Goal: Transaction & Acquisition: Purchase product/service

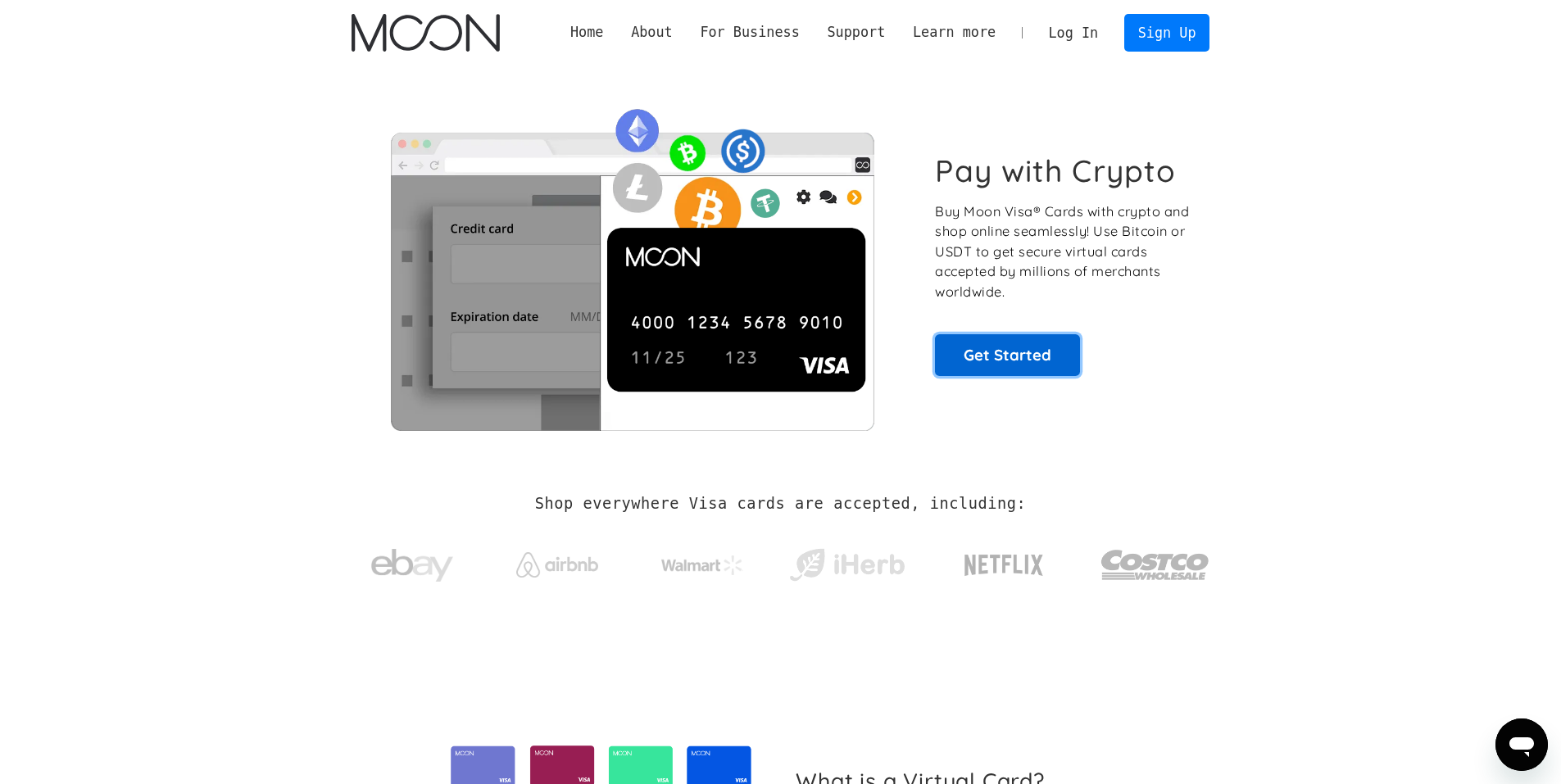
click at [955, 374] on link "Get Started" at bounding box center [1008, 354] width 145 height 41
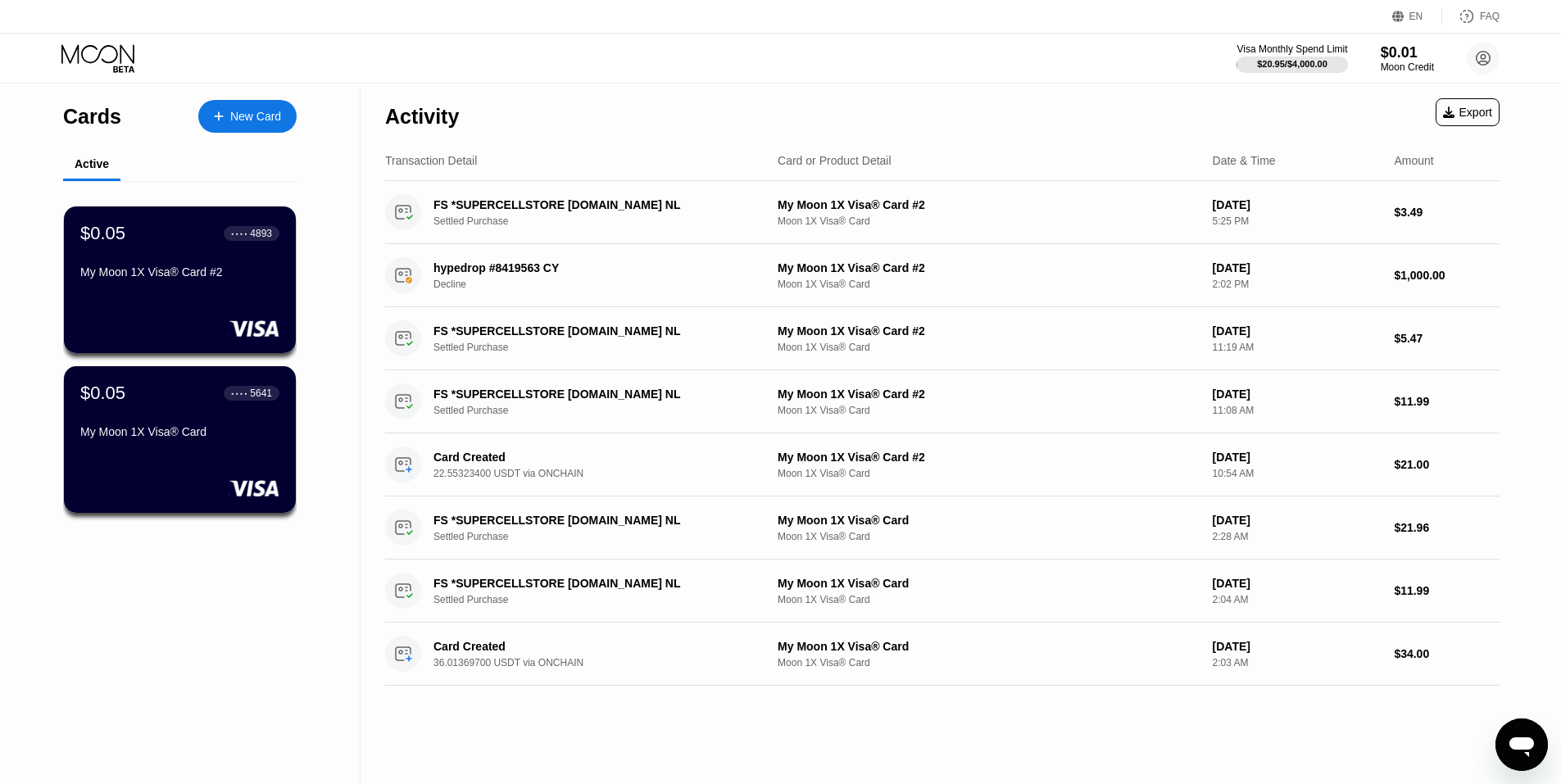
drag, startPoint x: 281, startPoint y: 83, endPoint x: 256, endPoint y: 106, distance: 34.0
click at [267, 94] on div "Cards New Card" at bounding box center [180, 111] width 234 height 57
click at [255, 109] on div "New Card" at bounding box center [247, 116] width 99 height 33
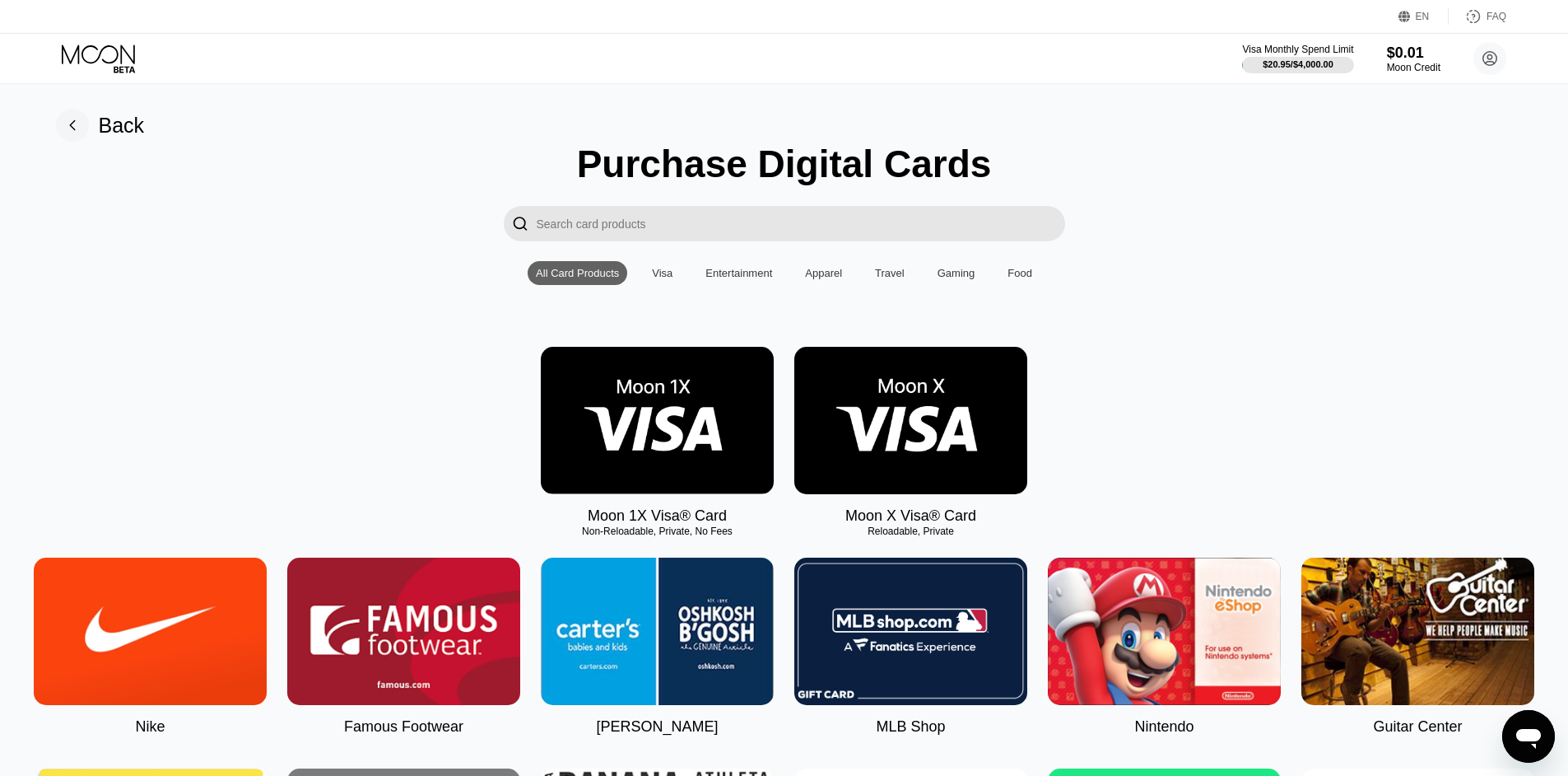
click at [670, 422] on img at bounding box center [658, 420] width 233 height 147
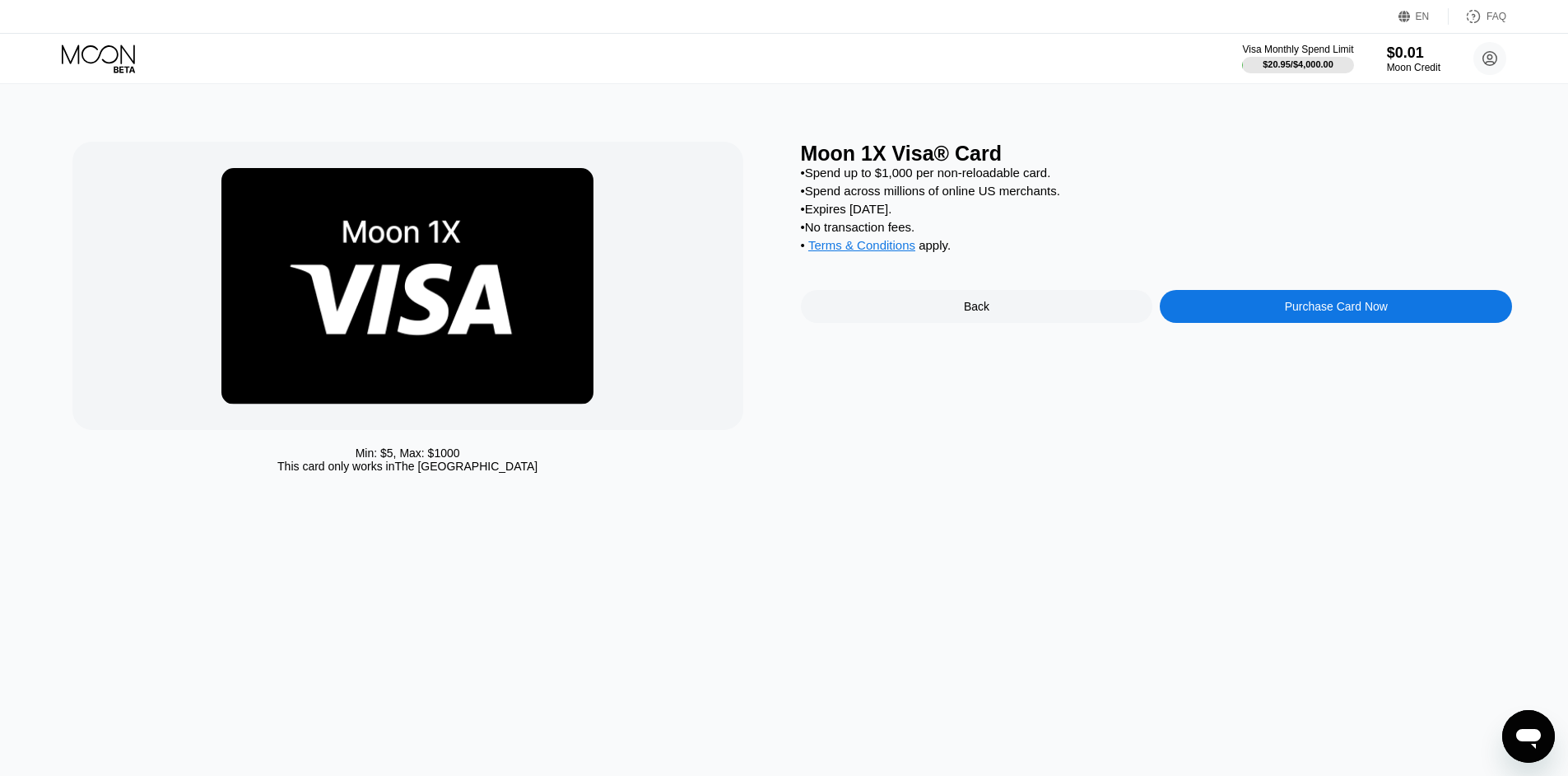
click at [1259, 317] on div "Purchase Card Now" at bounding box center [1335, 307] width 352 height 33
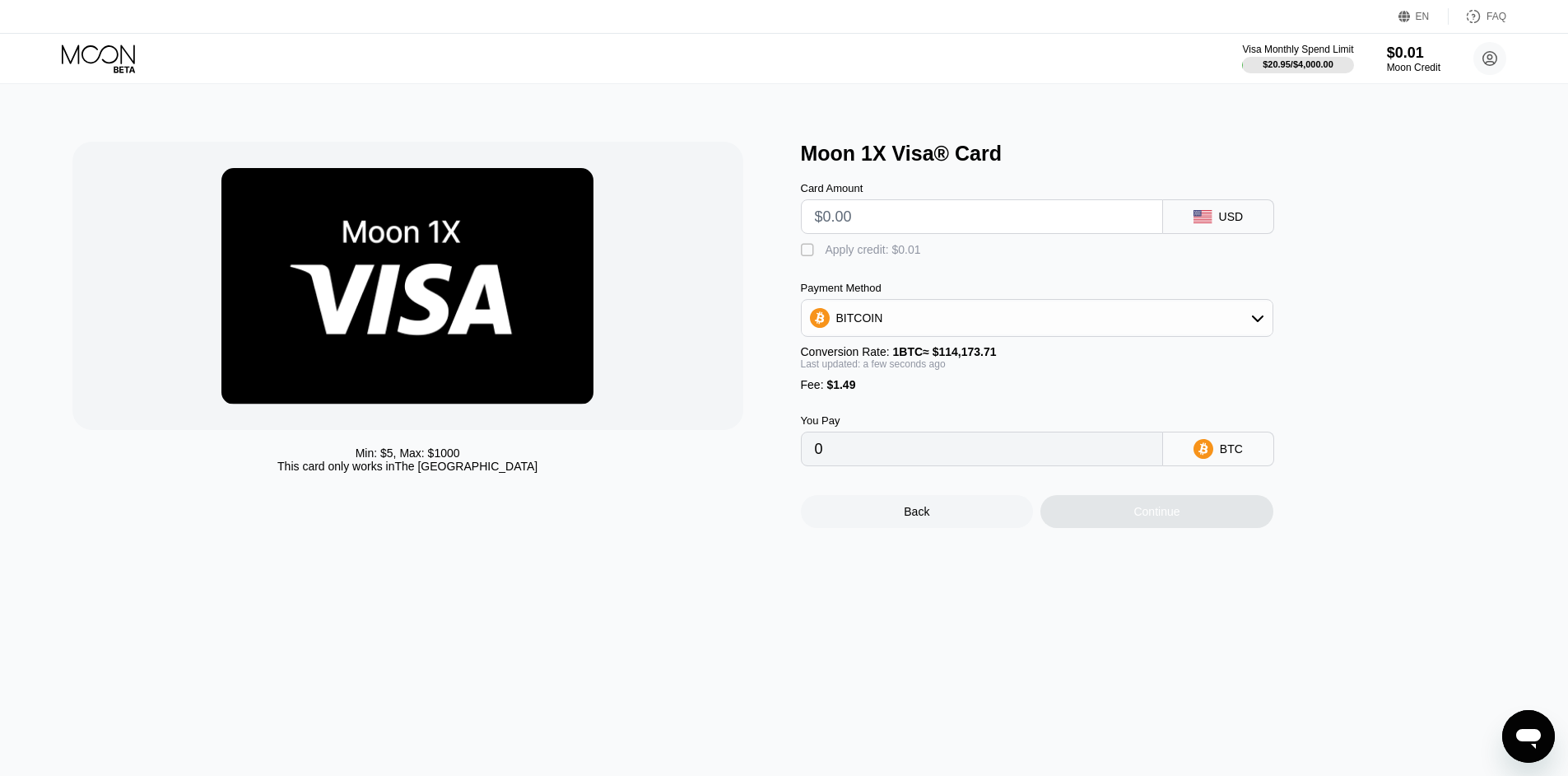
drag, startPoint x: 908, startPoint y: 222, endPoint x: 595, endPoint y: 257, distance: 315.0
click at [739, 230] on div "Min: $ 5 , Max: $ 1000 This card only works in The United States Moon 1X Visa® …" at bounding box center [785, 335] width 1424 height 387
click at [865, 335] on div "BITCOIN" at bounding box center [1038, 317] width 471 height 33
click at [874, 416] on div "USDT on TRON" at bounding box center [1037, 399] width 463 height 33
type input "0.00"
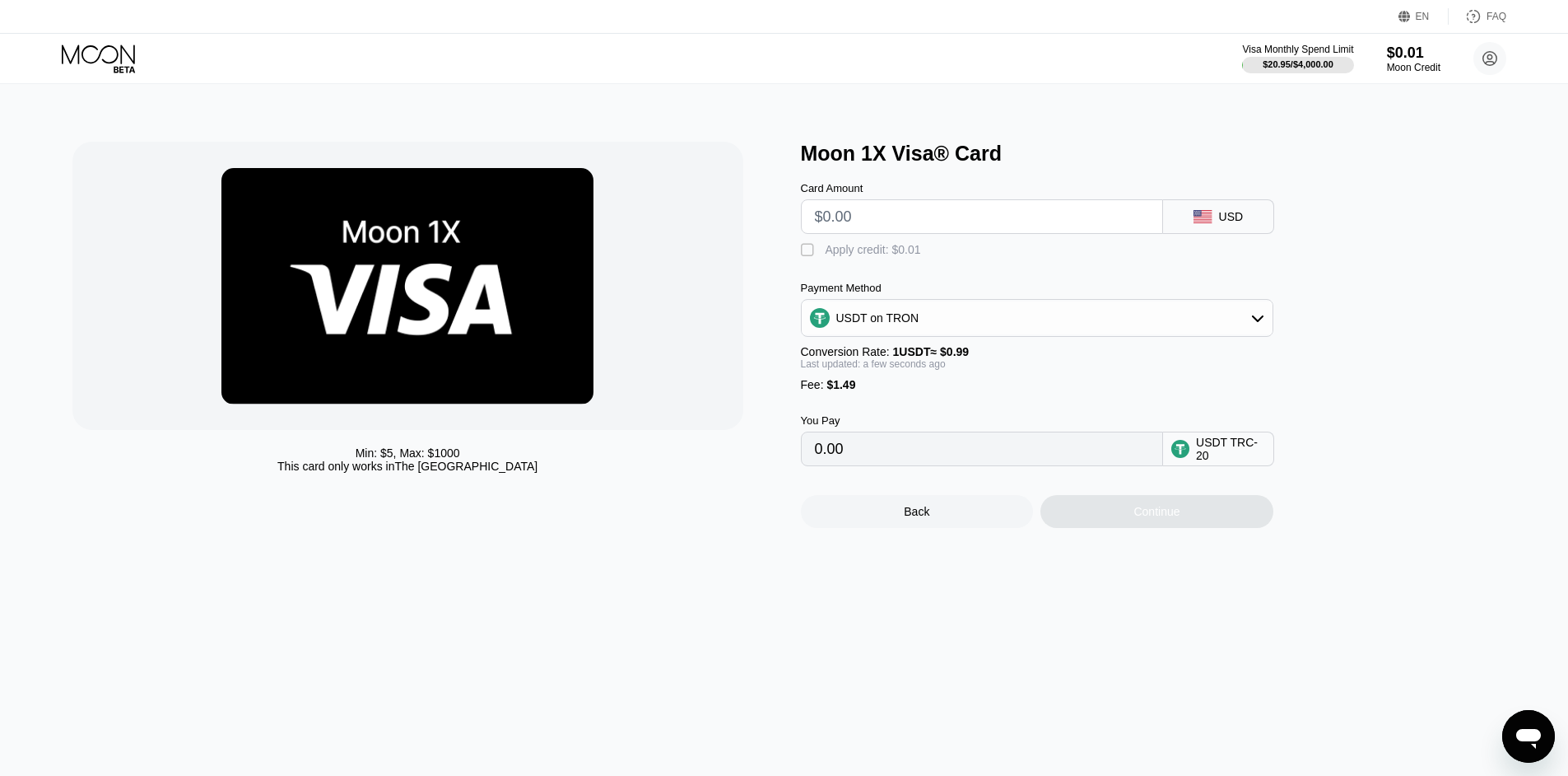
drag, startPoint x: 884, startPoint y: 218, endPoint x: 644, endPoint y: 194, distance: 241.2
click at [738, 192] on div "Min: $ 5 , Max: $ 1000 This card only works in The United States Moon 1X Visa® …" at bounding box center [785, 335] width 1424 height 387
type input "$40"
type input "41.91"
click at [621, 371] on div at bounding box center [408, 286] width 671 height 288
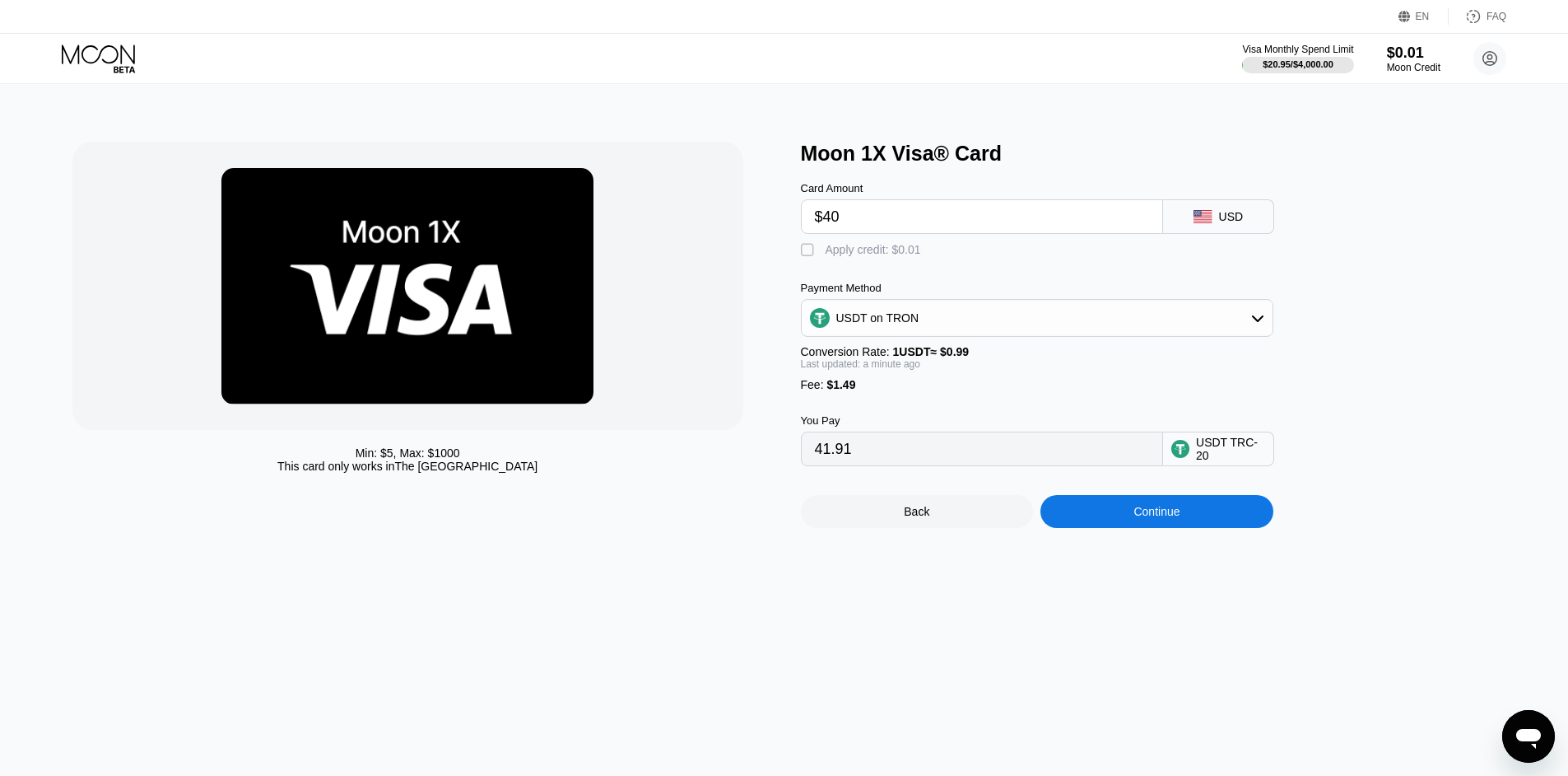
click at [1066, 506] on div "Back Continue" at bounding box center [1064, 497] width 527 height 62
drag, startPoint x: 733, startPoint y: 232, endPoint x: 687, endPoint y: 241, distance: 46.9
click at [689, 240] on div "Min: $ 5 , Max: $ 1000 This card only works in The United States Moon 1X Visa® …" at bounding box center [785, 335] width 1424 height 387
type input "$35"
type input "36.86"
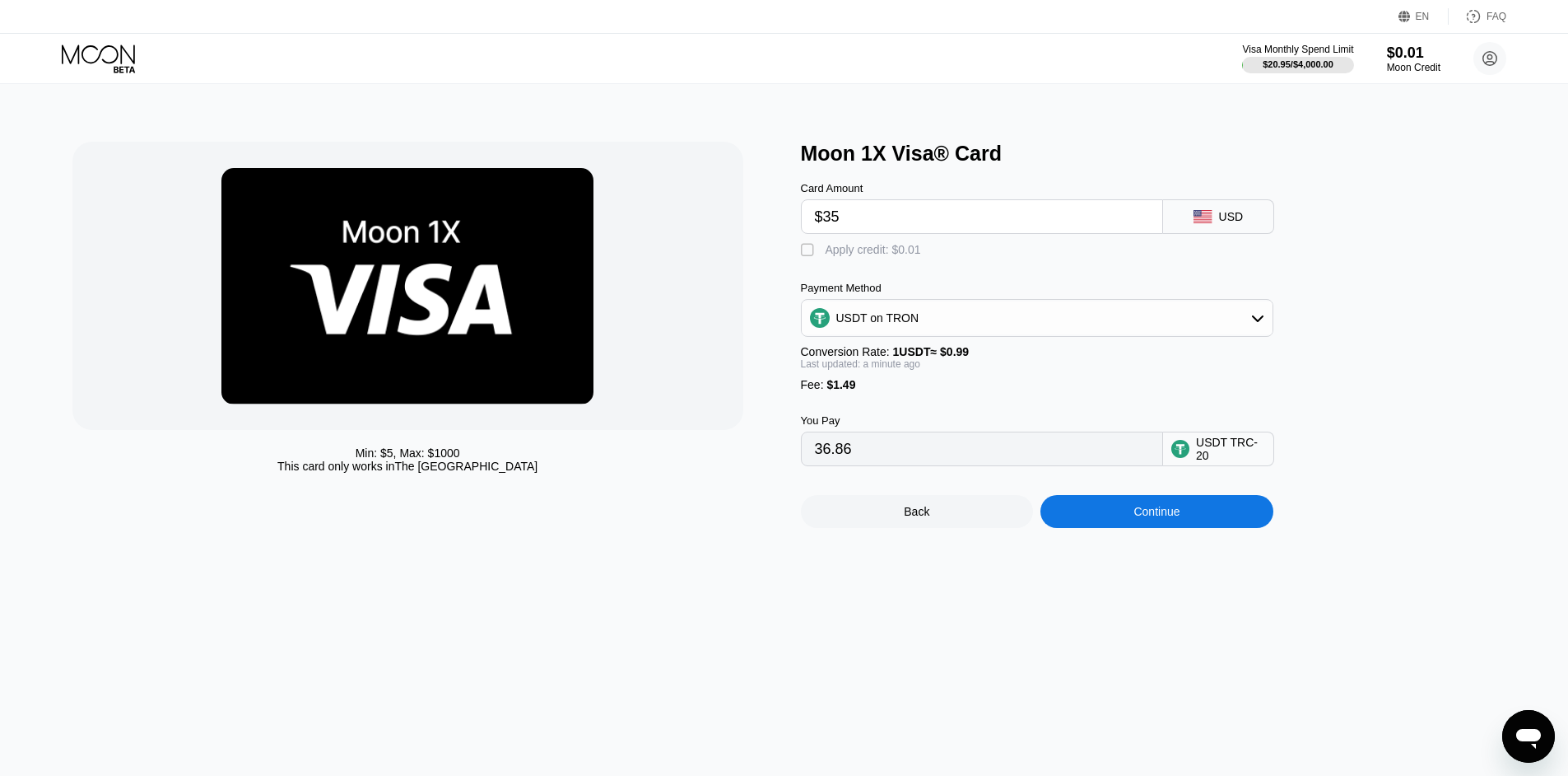
type input "$35"
click at [1149, 551] on div "Min: $ 5 , Max: $ 1000 This card only works in The United States Moon 1X Visa® …" at bounding box center [785, 429] width 1581 height 691
click at [1145, 518] on div "Continue" at bounding box center [1156, 511] width 46 height 13
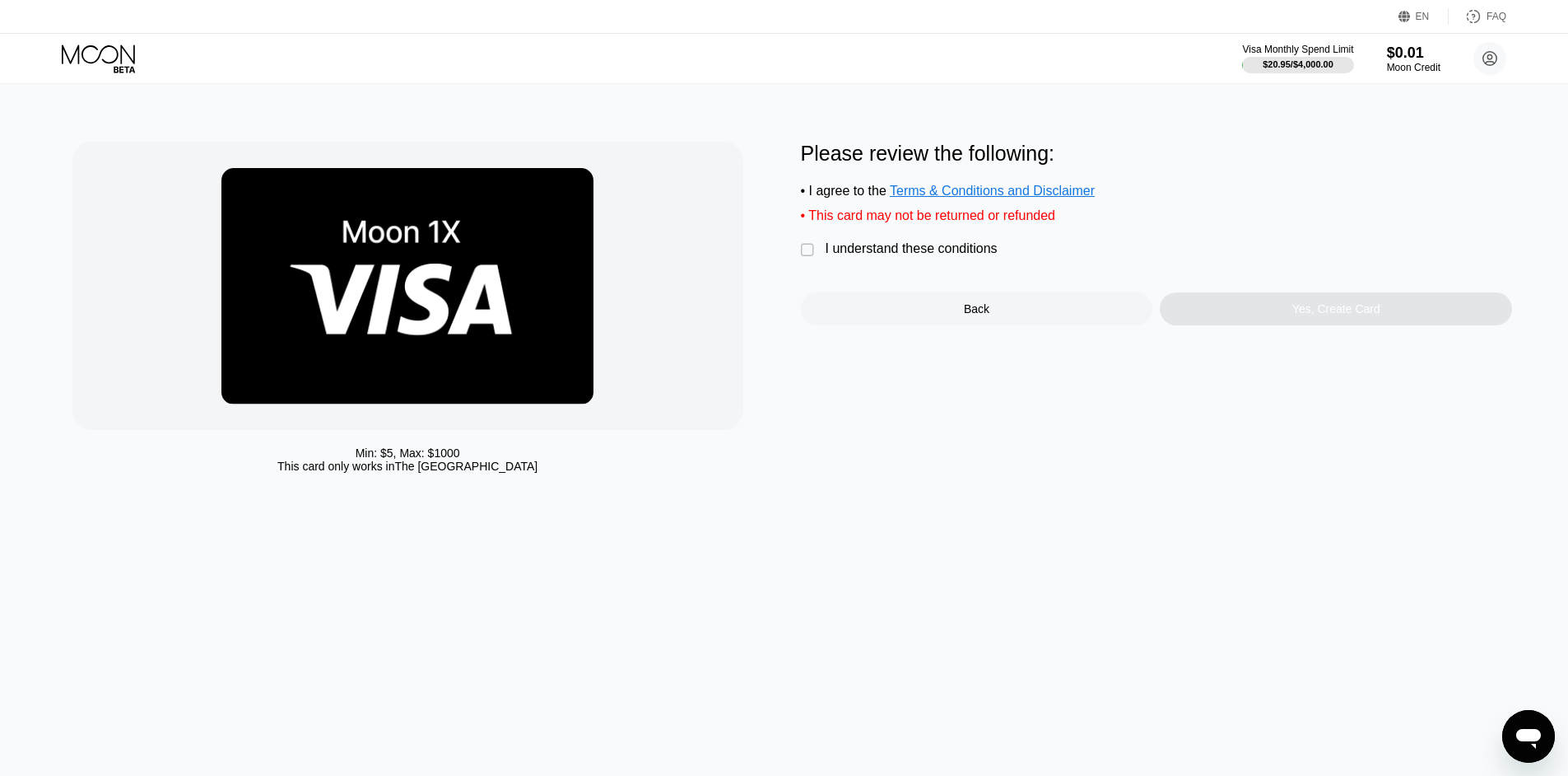
click at [827, 257] on div "I understand these conditions" at bounding box center [911, 248] width 172 height 15
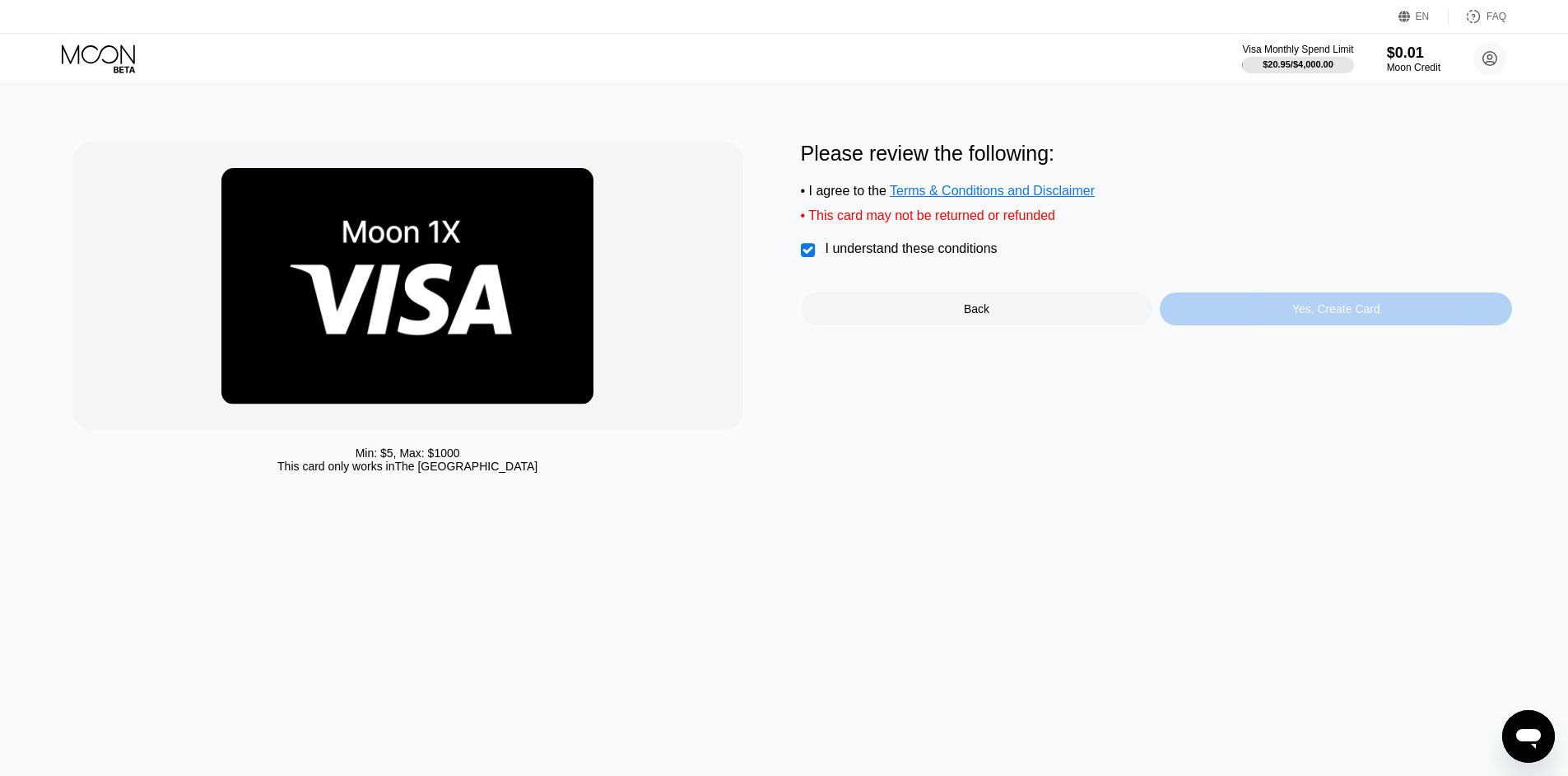
click at [1285, 318] on div "Yes, Create Card" at bounding box center [1335, 308] width 352 height 33
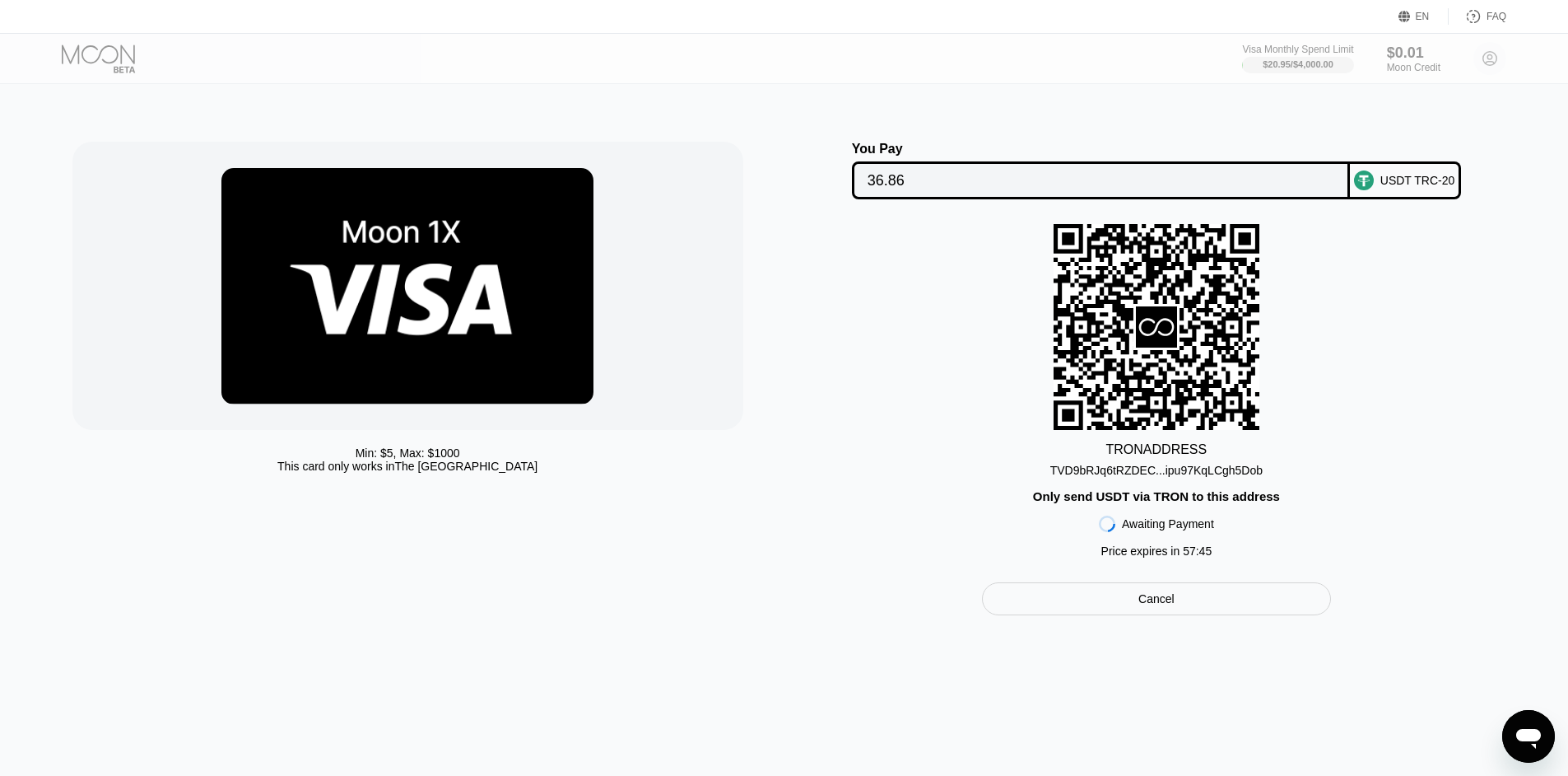
click at [1181, 477] on div "TVD9bRJq6tRZDEC...ipu97KqLCgh5Dob" at bounding box center [1157, 470] width 213 height 13
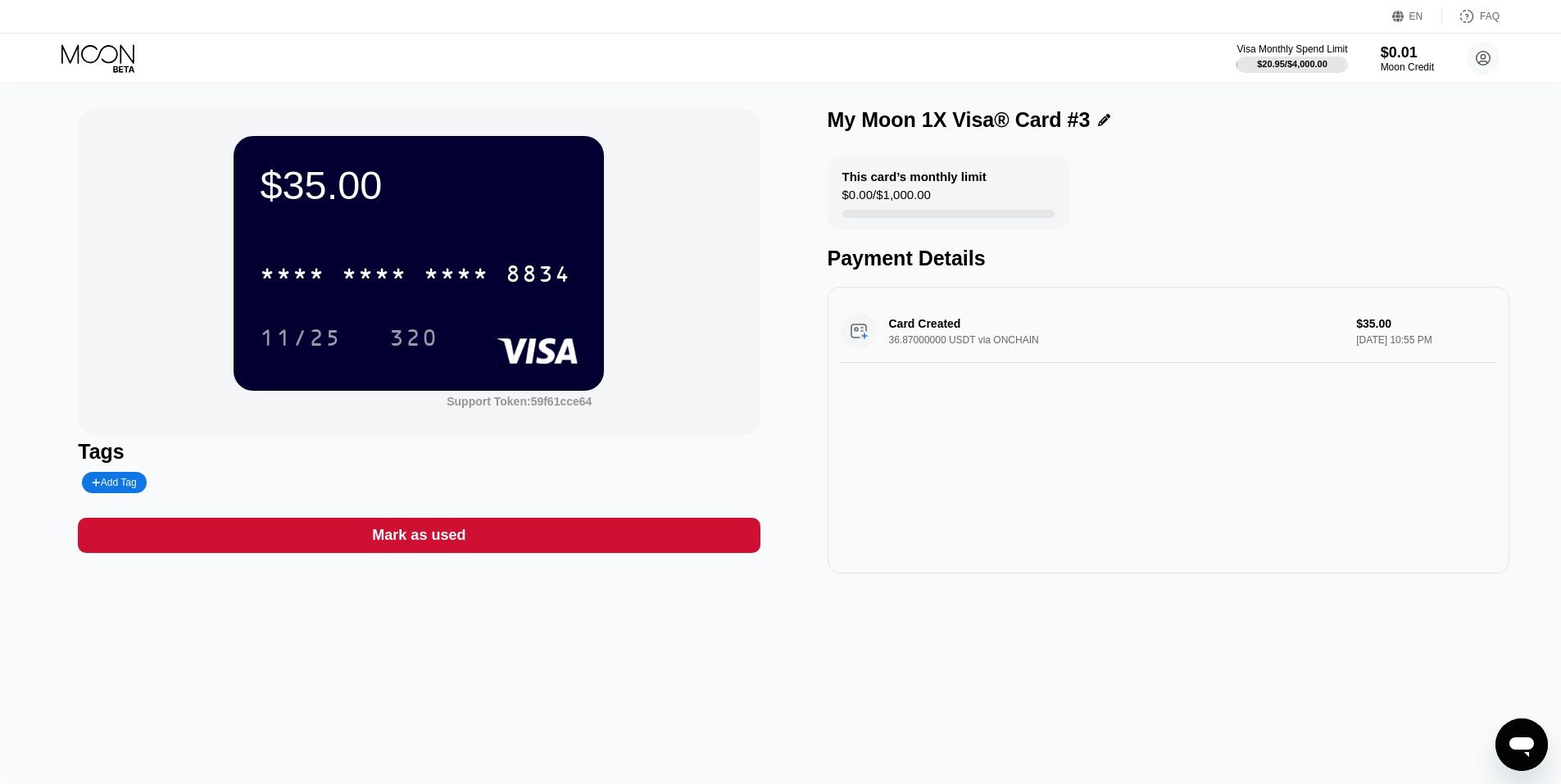
drag, startPoint x: 227, startPoint y: 272, endPoint x: 262, endPoint y: 289, distance: 38.9
click at [229, 272] on div "$35.00 * * * * * * * * * * * * 8834 11/25 320 Support Token: 59f61cce64" at bounding box center [418, 272] width 682 height 328
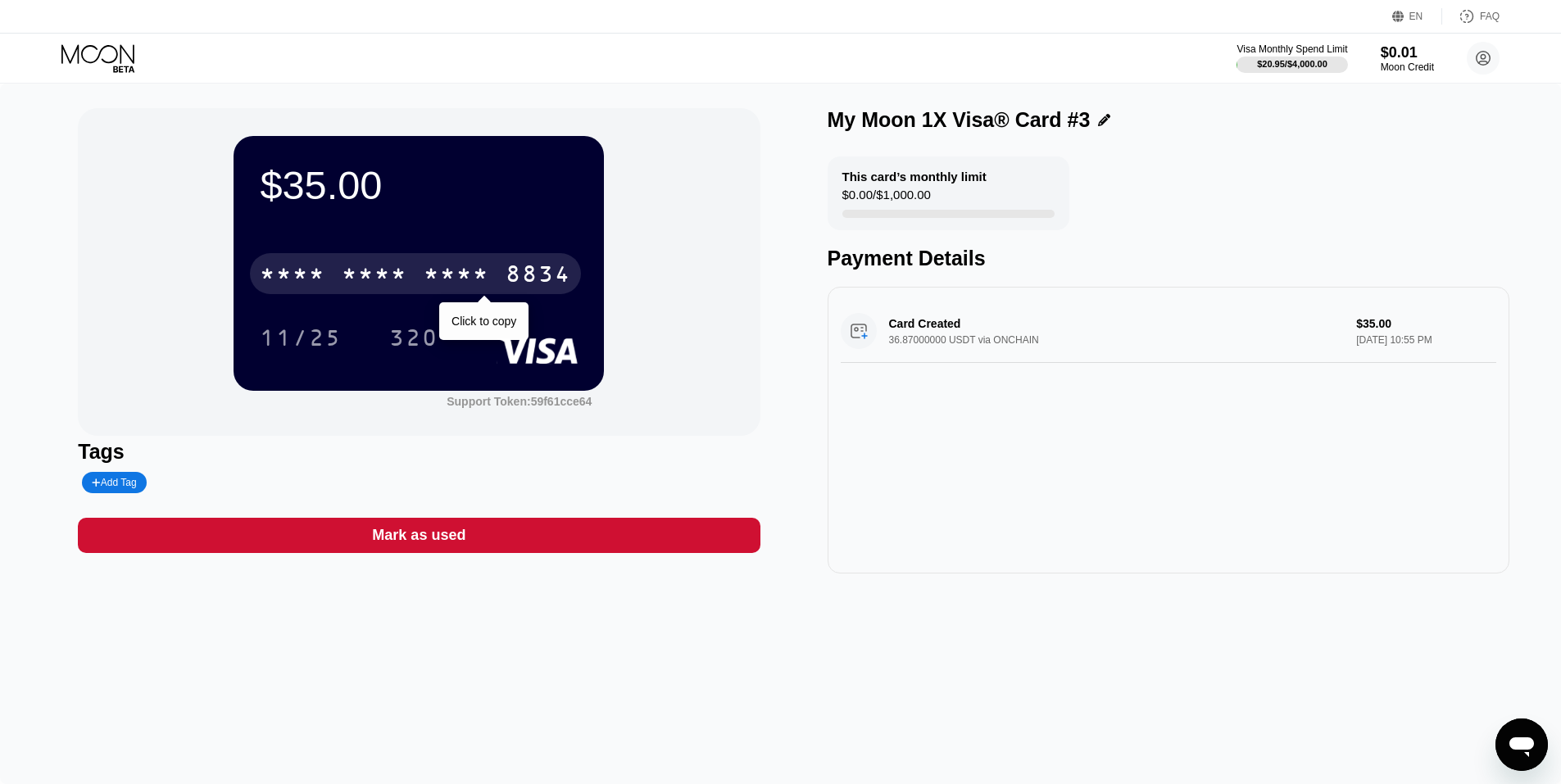
click at [263, 289] on div "* * * *" at bounding box center [292, 276] width 65 height 26
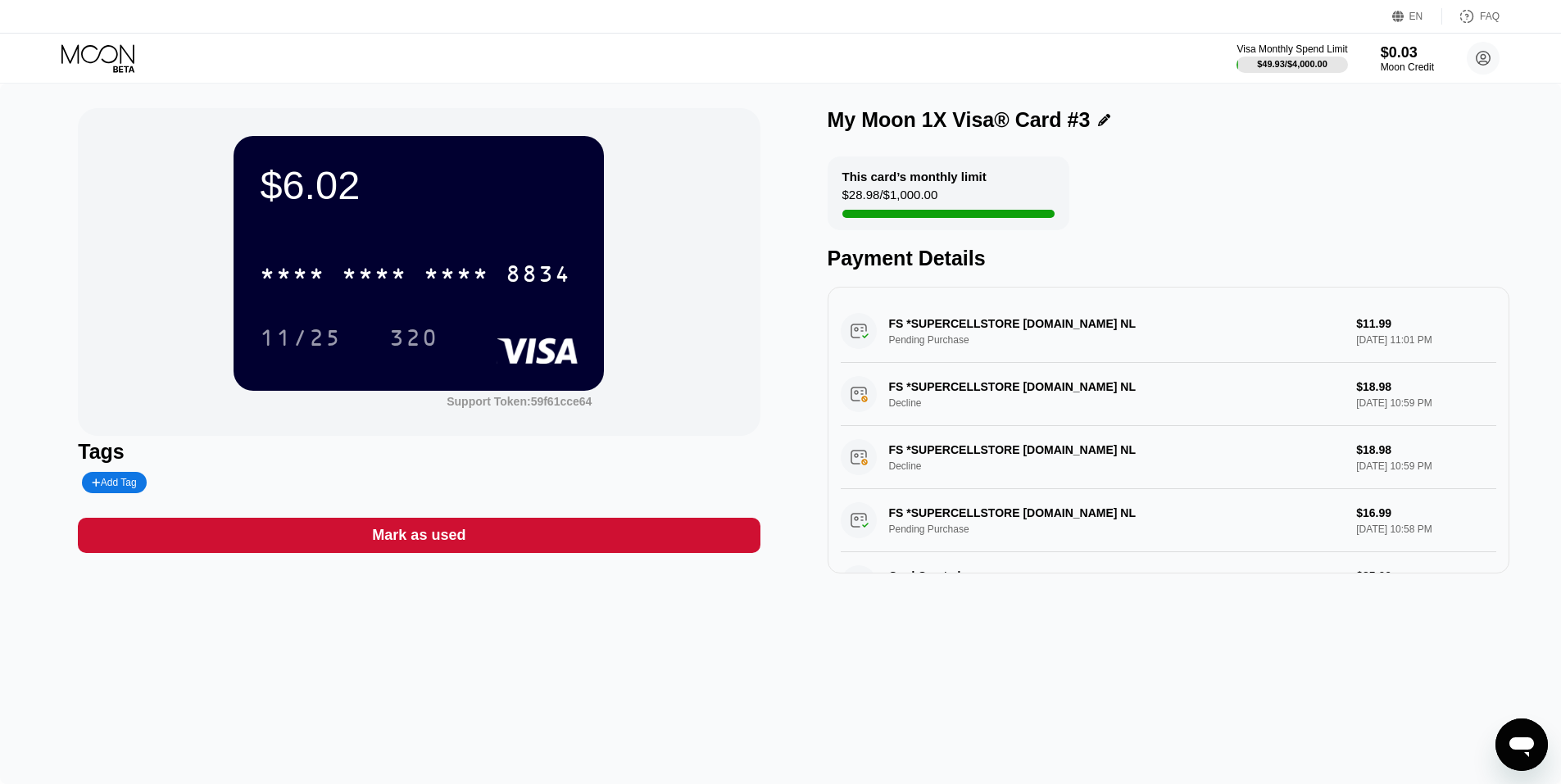
click at [975, 203] on div "This card’s monthly limit $28.98 / $1,000.00 Payment Details" at bounding box center [1168, 214] width 682 height 114
click at [1209, 214] on div "This card’s monthly limit $28.98 / $1,000.00 Payment Details" at bounding box center [1168, 214] width 682 height 114
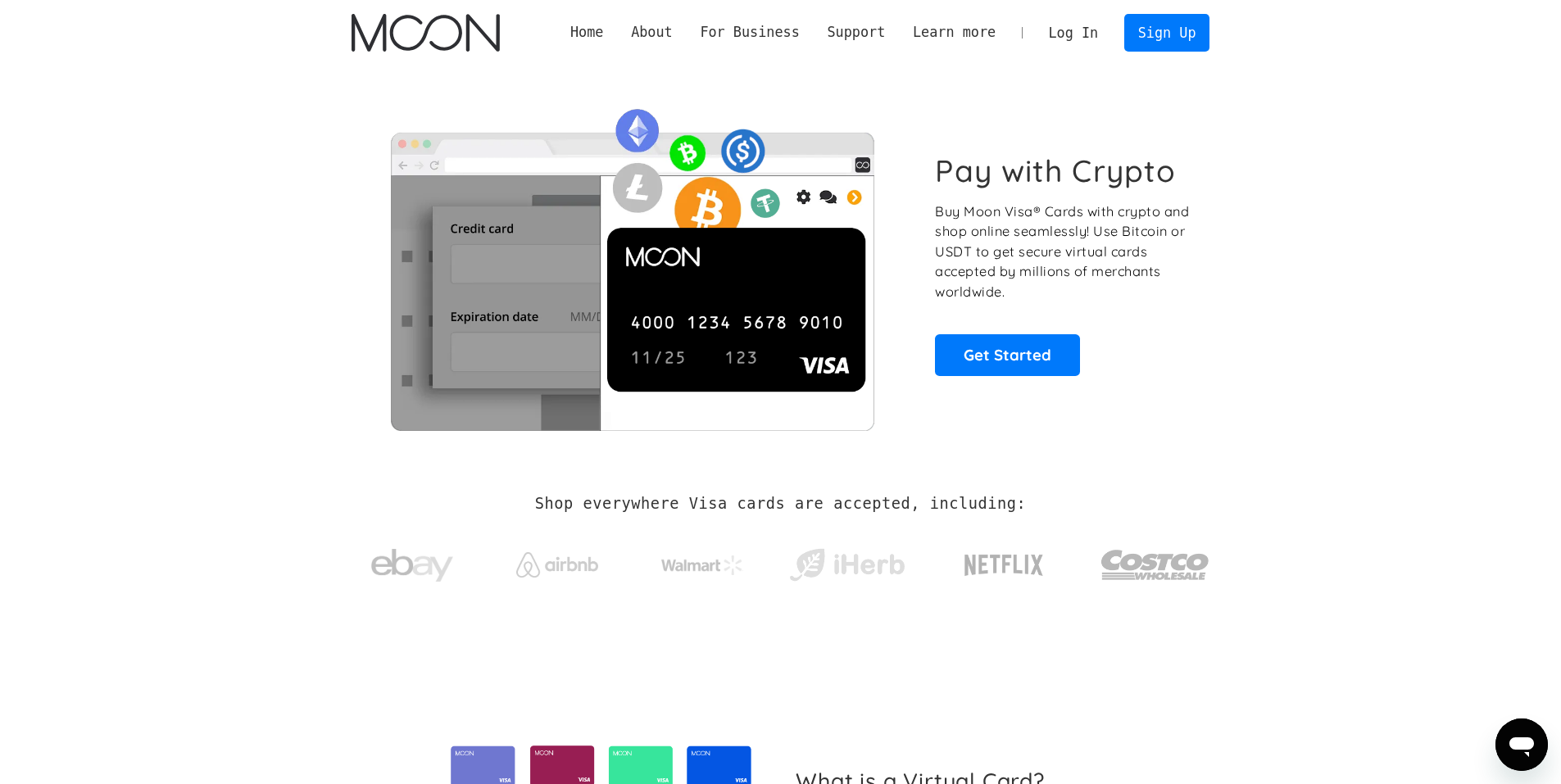
click at [1077, 20] on link "Log In" at bounding box center [1073, 33] width 77 height 36
